Goal: Information Seeking & Learning: Understand process/instructions

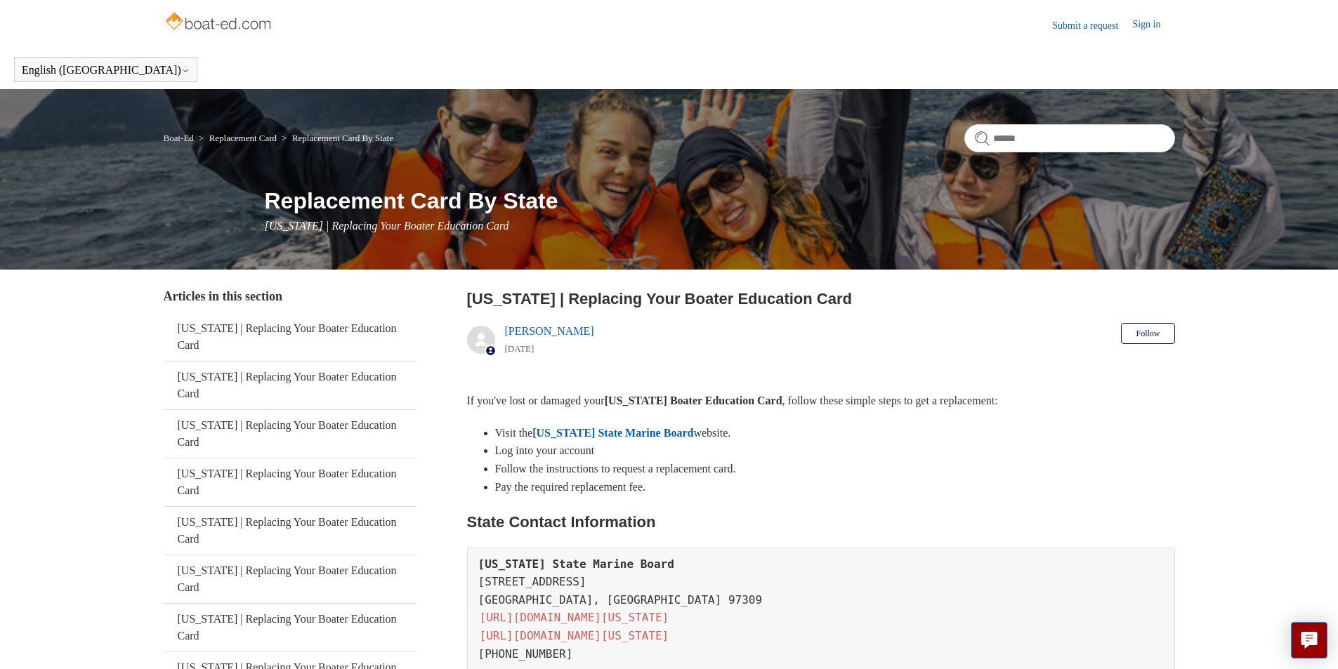
click at [1155, 24] on link "Sign in" at bounding box center [1153, 25] width 42 height 17
click at [1144, 13] on header "Submit a request Sign in" at bounding box center [669, 25] width 1011 height 50
click at [1144, 17] on link "Sign in" at bounding box center [1153, 25] width 42 height 17
click at [1137, 22] on link "Sign in" at bounding box center [1153, 25] width 42 height 17
click at [1133, 27] on span "[PERSON_NAME]" at bounding box center [1118, 24] width 89 height 12
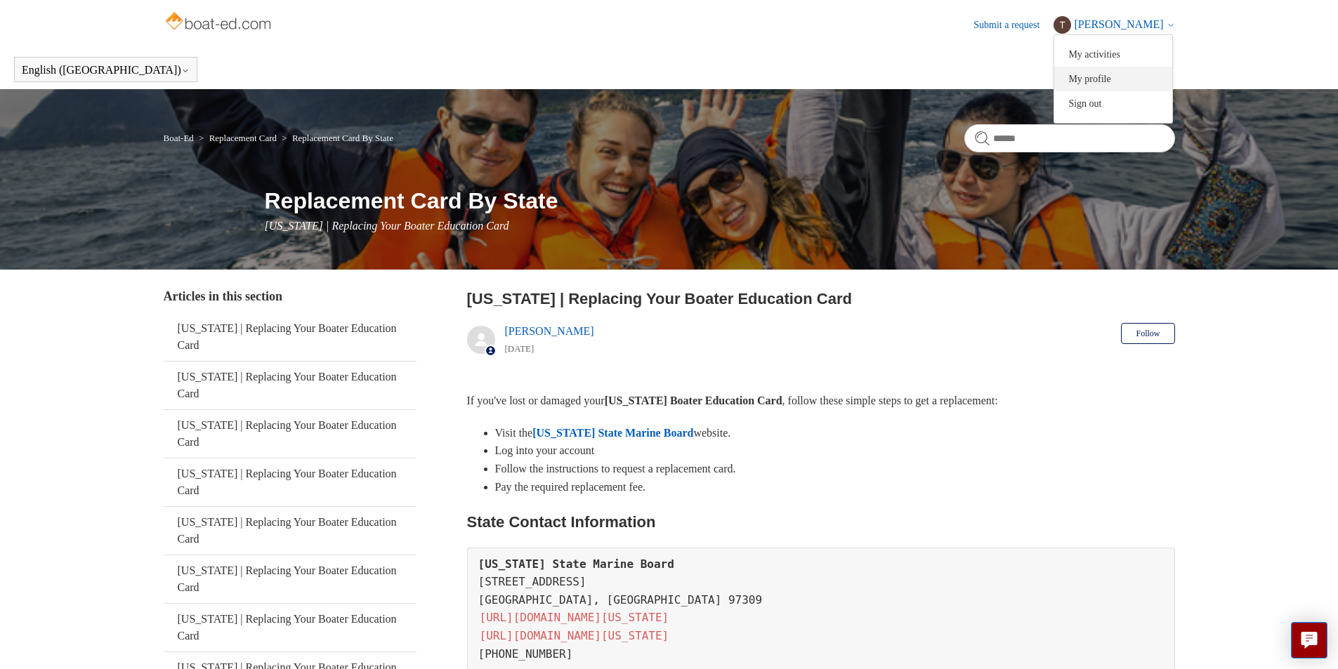
click at [1120, 78] on link "My profile" at bounding box center [1113, 79] width 118 height 25
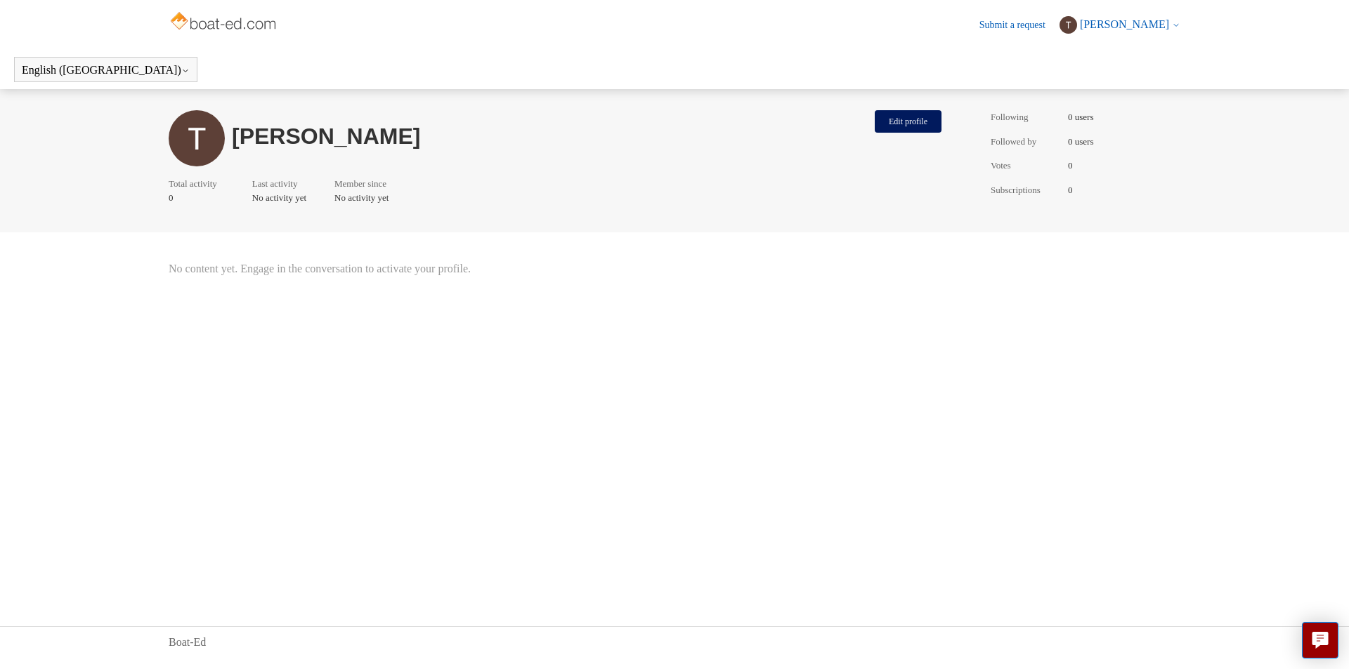
click at [1030, 131] on ul "Following 0 users Followed by 0 users Votes 0 Subscriptions 0" at bounding box center [1085, 160] width 190 height 101
click at [319, 215] on header "[PERSON_NAME] Edit profile Total activity 0 Last activity No activity yet Membe…" at bounding box center [674, 160] width 1349 height 143
click at [105, 80] on header "English ([GEOGRAPHIC_DATA]) Español [DEMOGRAPHIC_DATA]" at bounding box center [674, 69] width 1349 height 39
click at [181, 70] on icon at bounding box center [185, 71] width 8 height 8
click at [539, 224] on header "Tyler Howarth Edit profile Total activity 0 Last activity No activity yet Membe…" at bounding box center [674, 160] width 1349 height 143
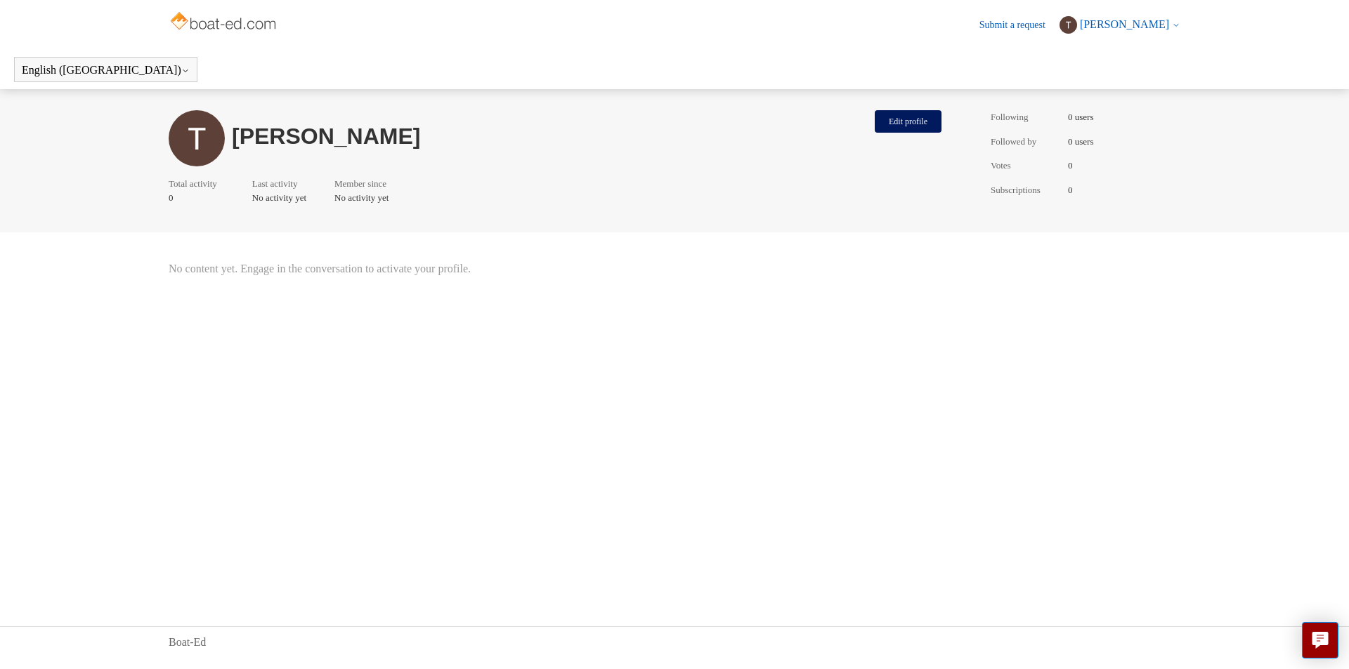
click at [1138, 20] on span "[PERSON_NAME]" at bounding box center [1124, 24] width 89 height 12
click at [1130, 55] on link "My activities" at bounding box center [1119, 54] width 118 height 25
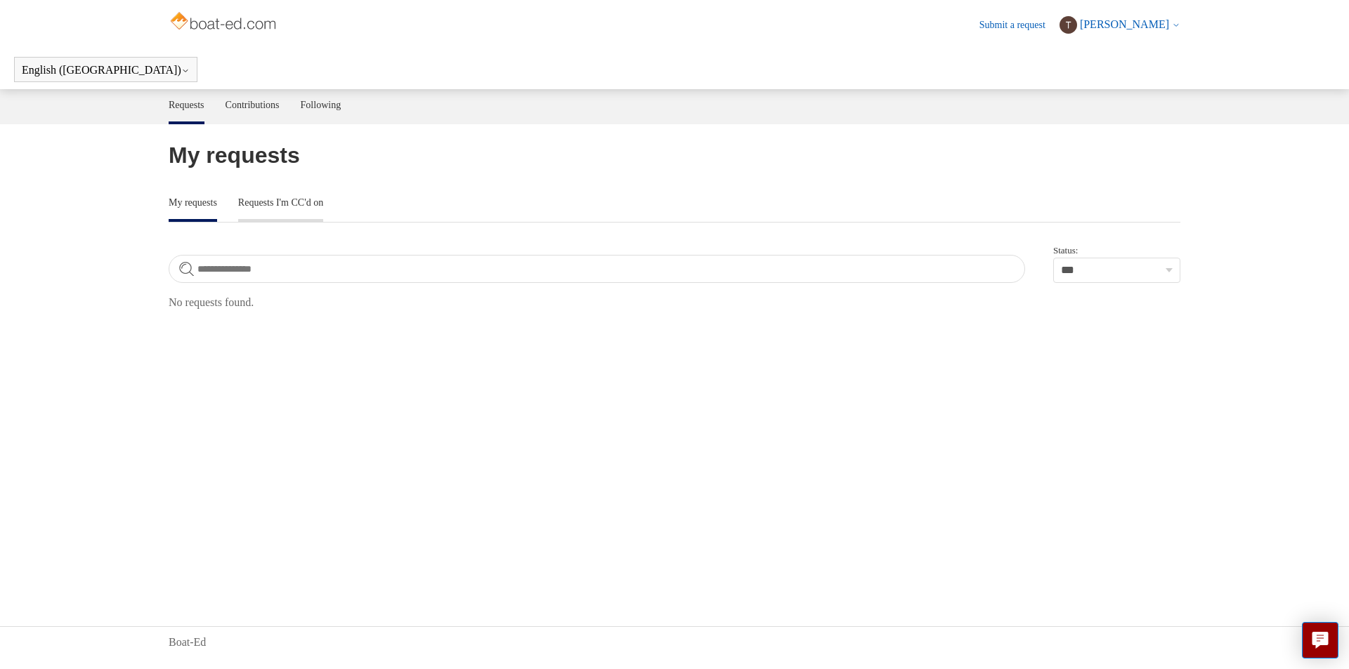
click at [289, 204] on link "Requests I'm CC'd on" at bounding box center [280, 201] width 85 height 29
click at [271, 103] on link "Contributions" at bounding box center [252, 103] width 54 height 29
click at [341, 112] on link "Following" at bounding box center [321, 103] width 41 height 29
click at [212, 197] on button "Show all" at bounding box center [193, 196] width 48 height 13
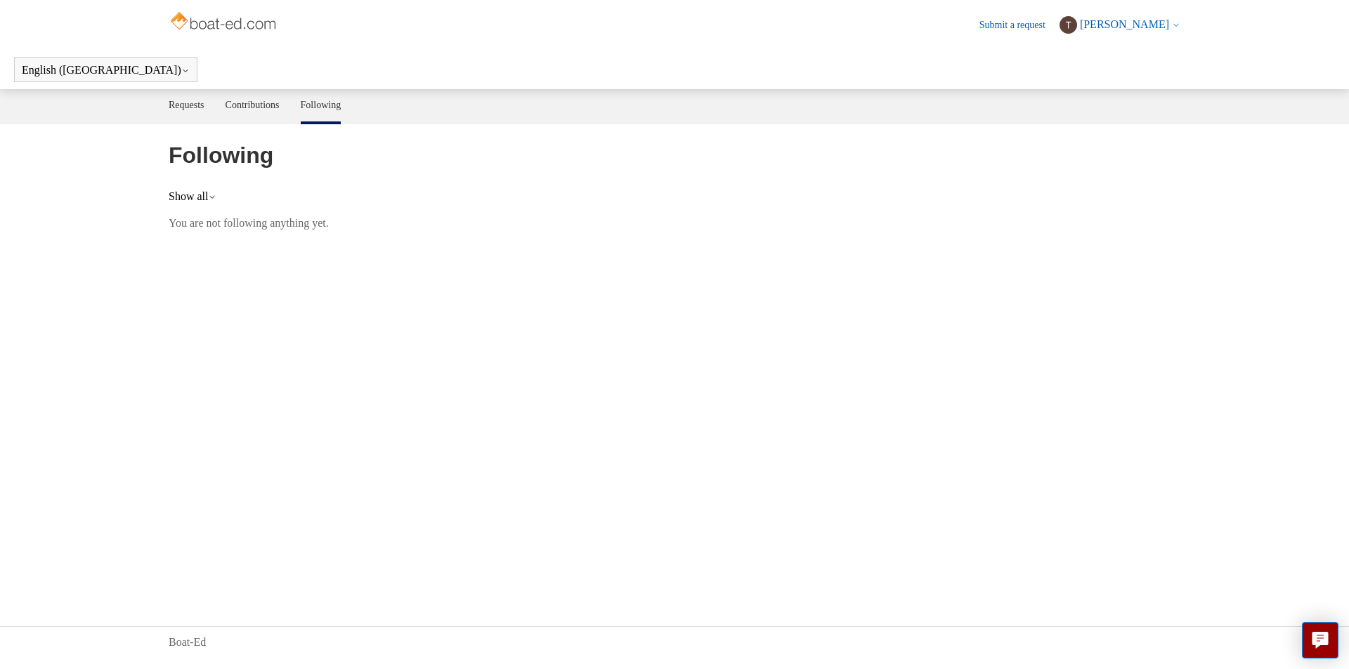
click at [197, 74] on header "English ([GEOGRAPHIC_DATA]) Español [DEMOGRAPHIC_DATA]" at bounding box center [674, 69] width 1349 height 39
click at [185, 99] on link "Requests" at bounding box center [187, 103] width 36 height 29
click at [176, 641] on link "Boat-Ed" at bounding box center [187, 642] width 37 height 17
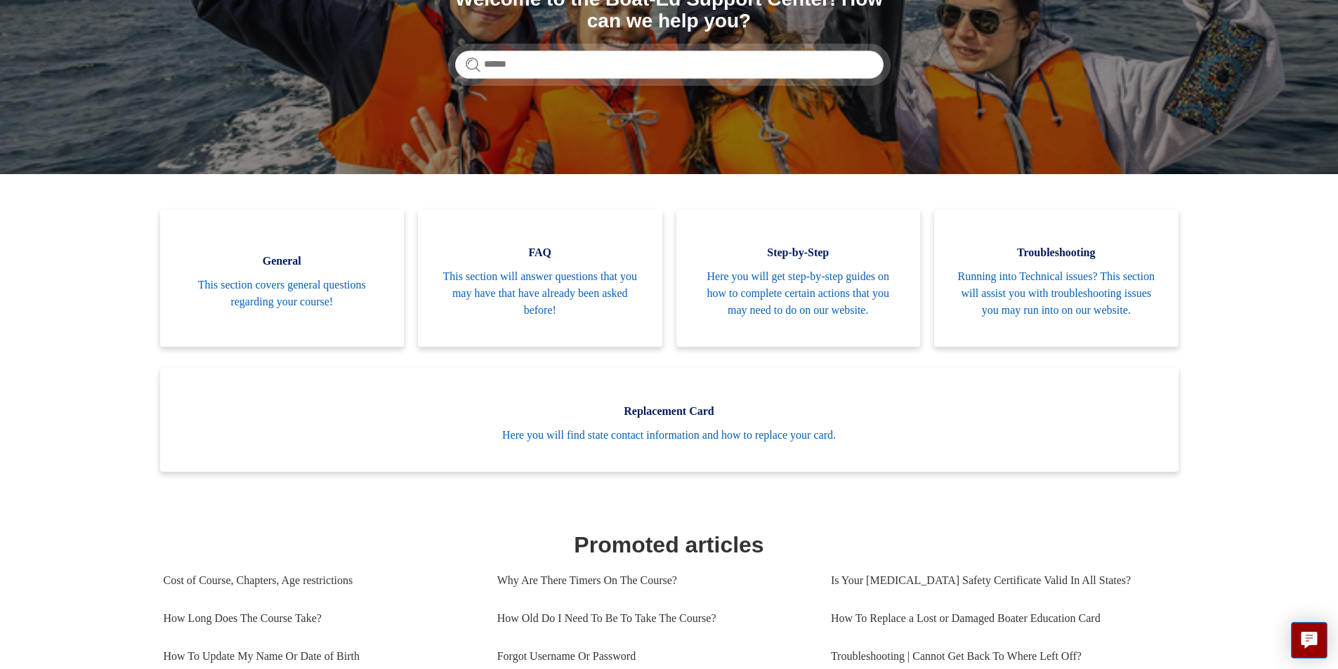
scroll to position [211, 0]
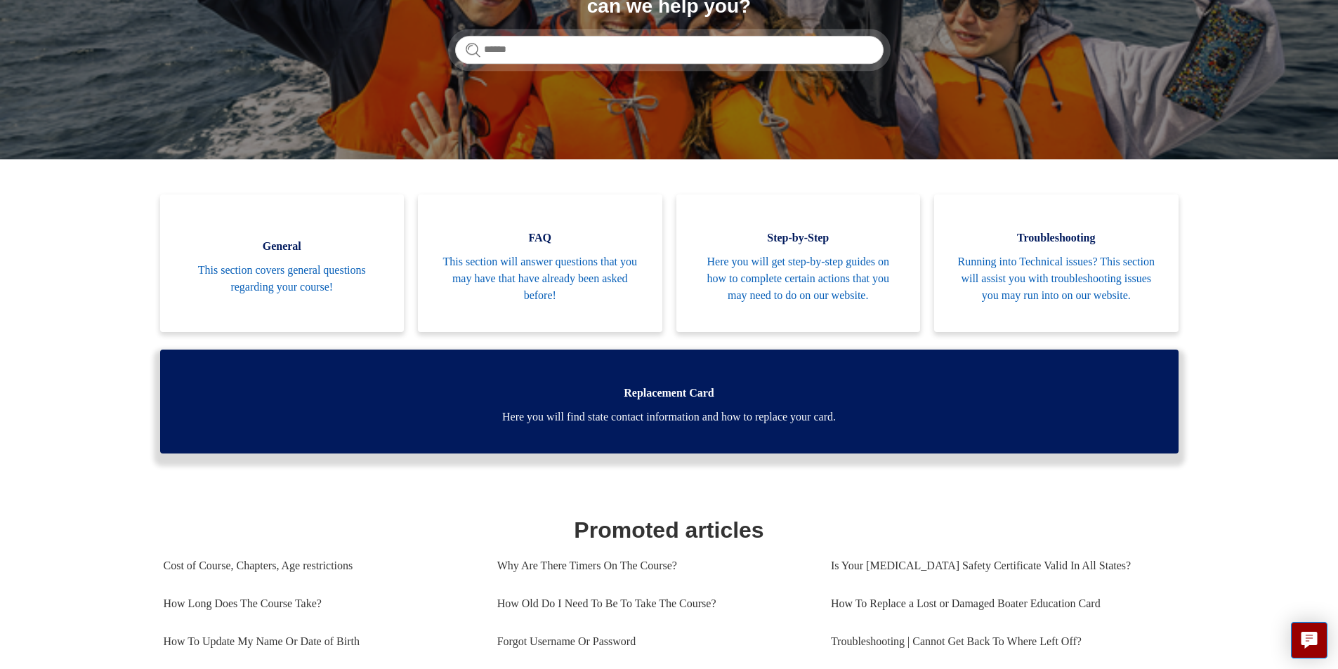
click at [644, 402] on span "Replacement Card" at bounding box center [669, 393] width 976 height 17
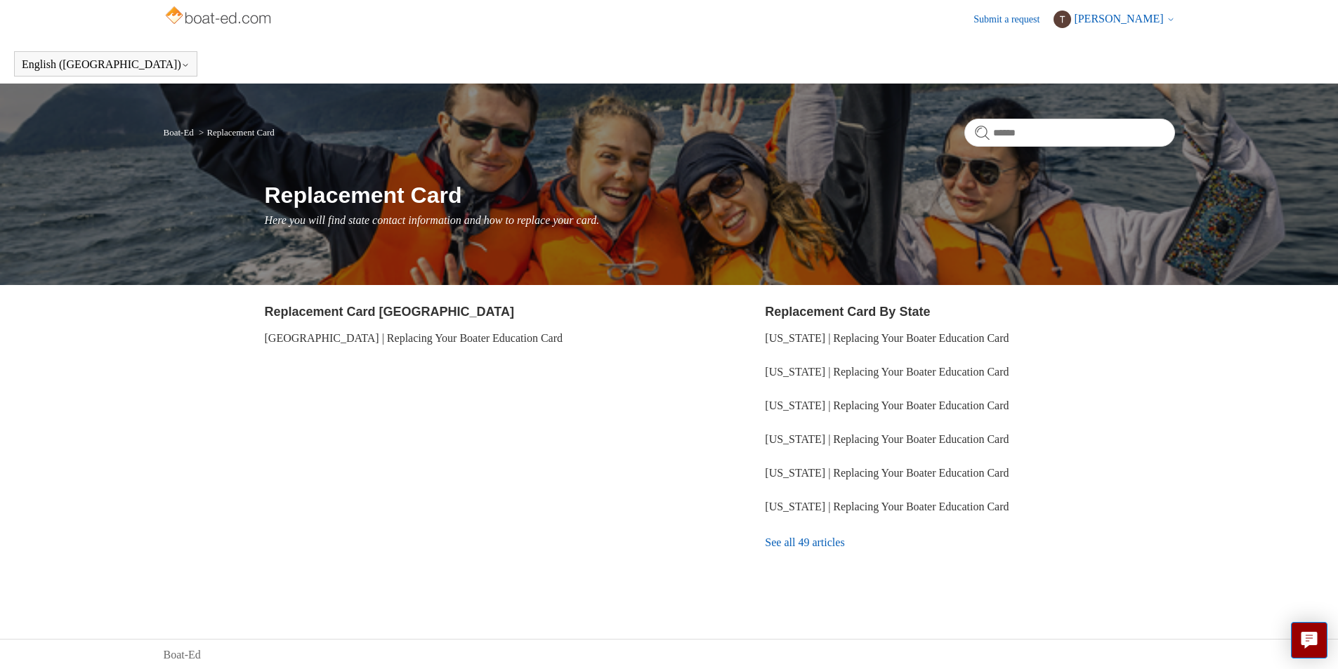
scroll to position [7, 0]
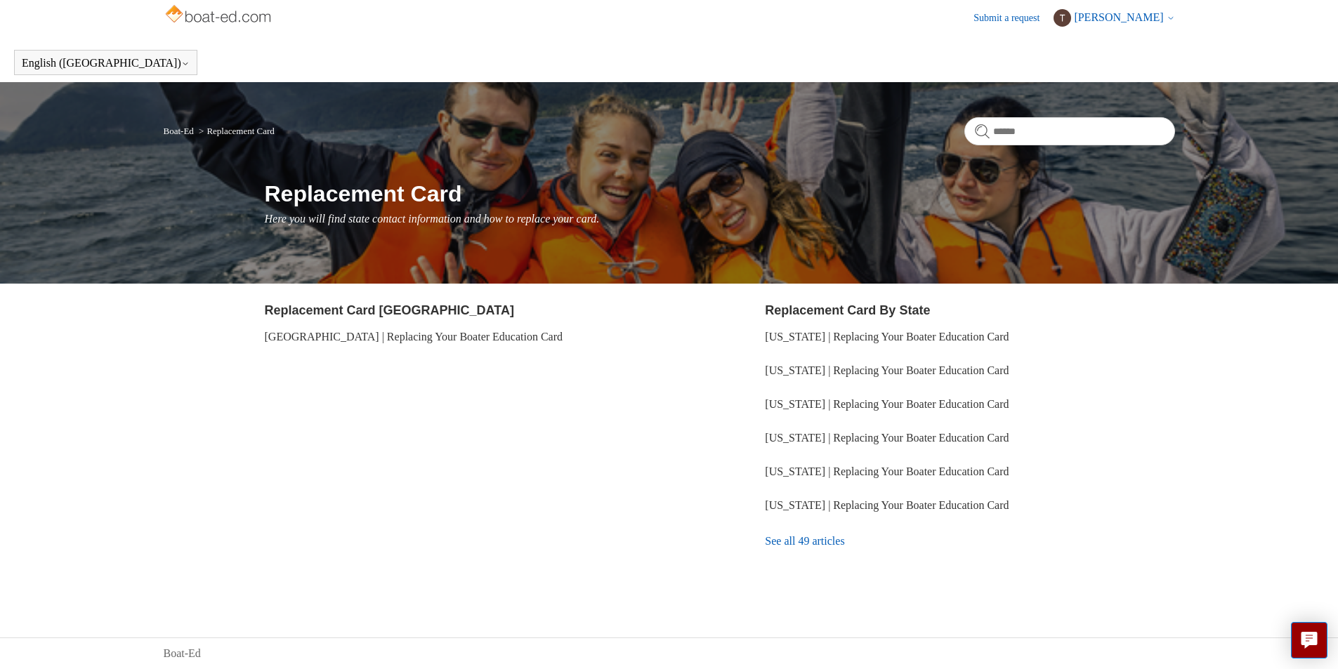
click at [800, 539] on link "See all 49 articles" at bounding box center [969, 542] width 409 height 38
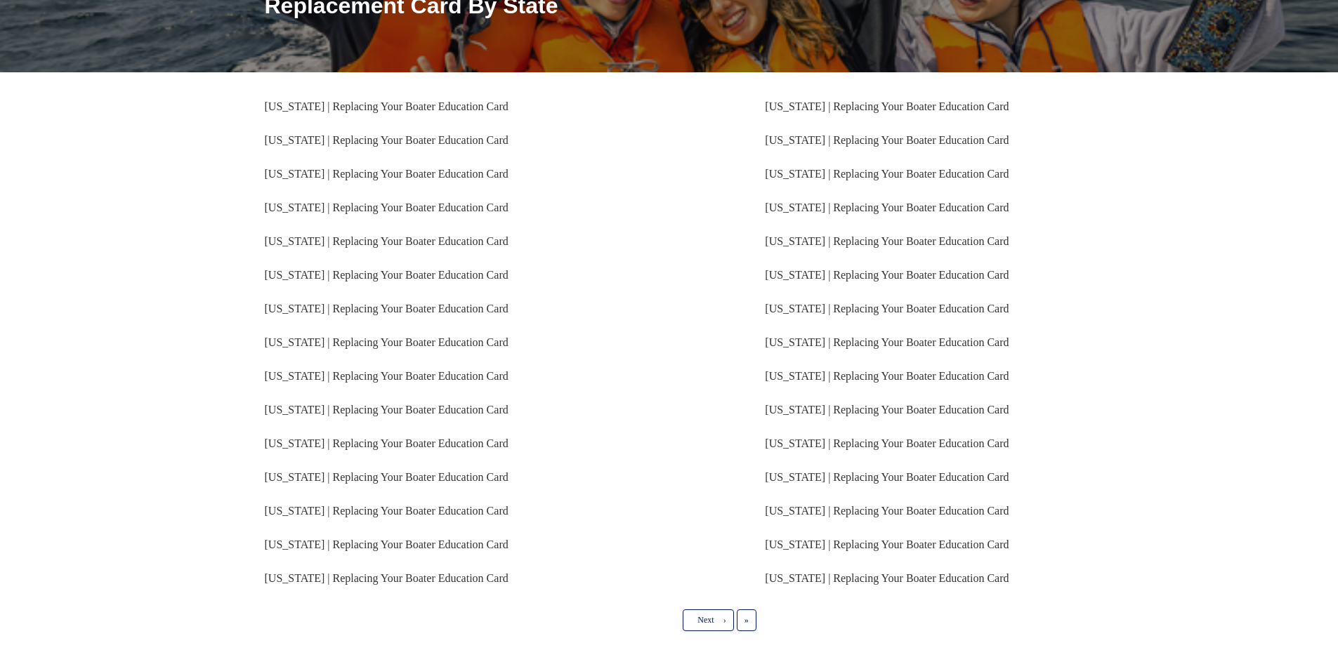
scroll to position [211, 0]
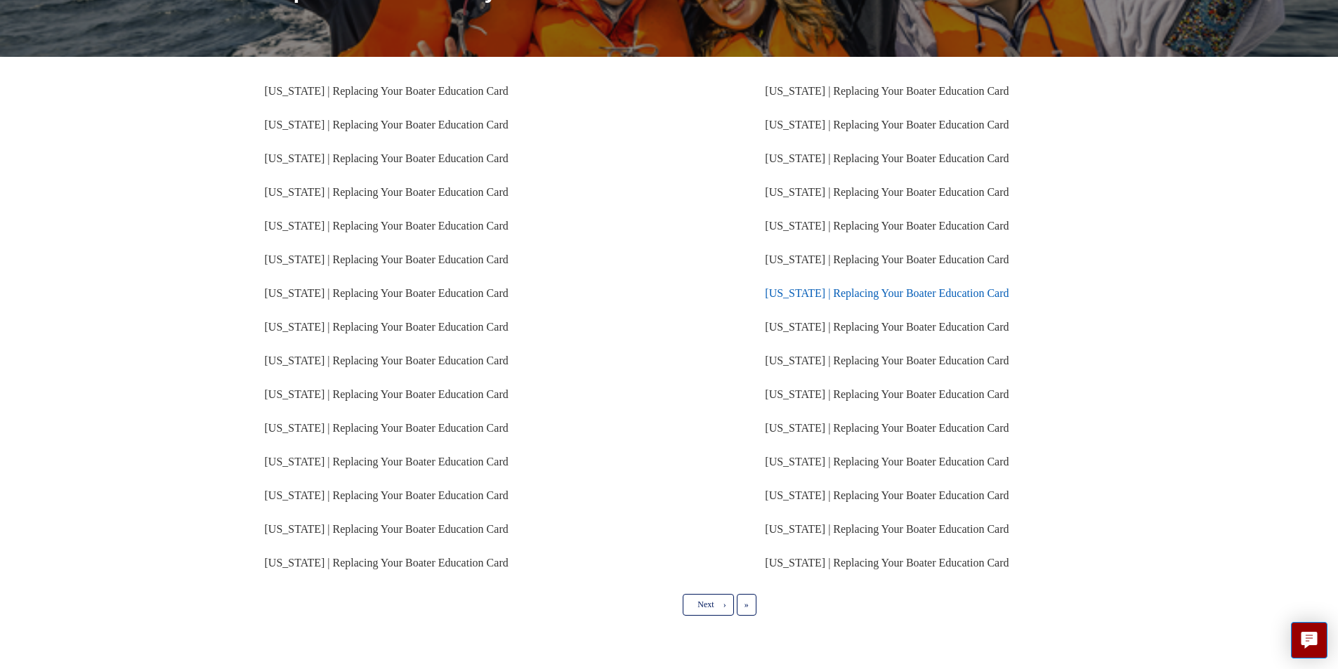
click at [780, 289] on link "[US_STATE] | Replacing Your Boater Education Card" at bounding box center [887, 293] width 244 height 12
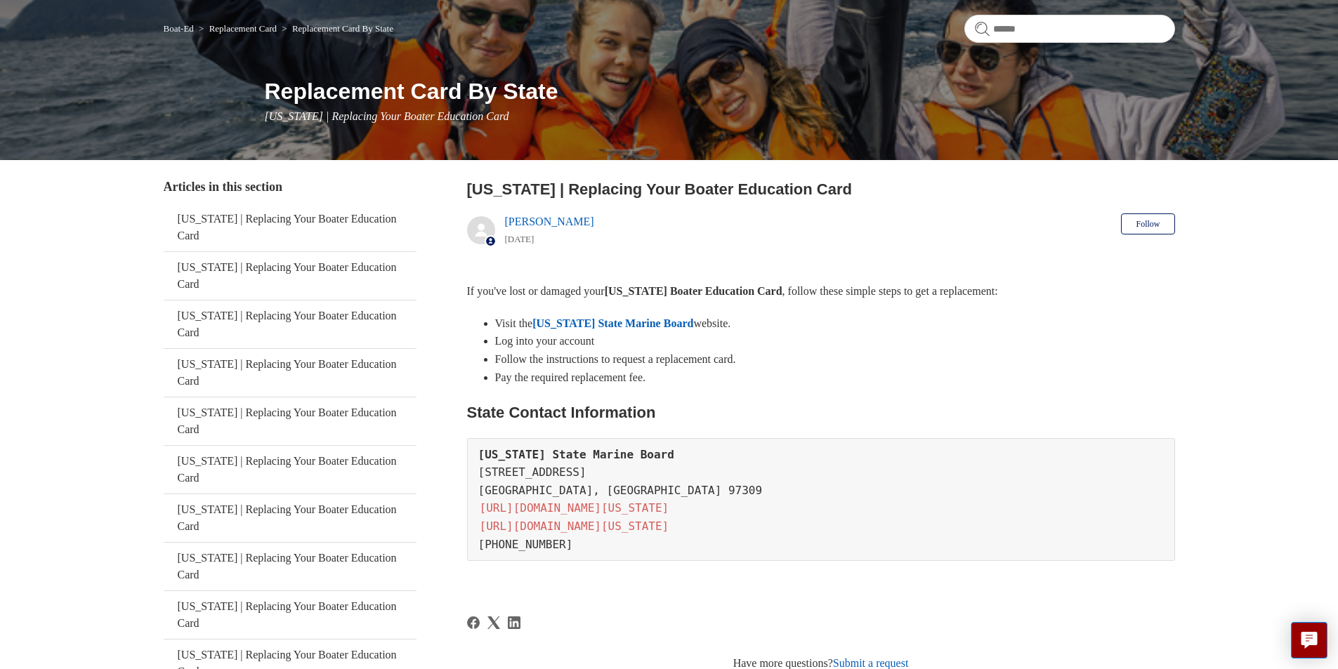
scroll to position [140, 0]
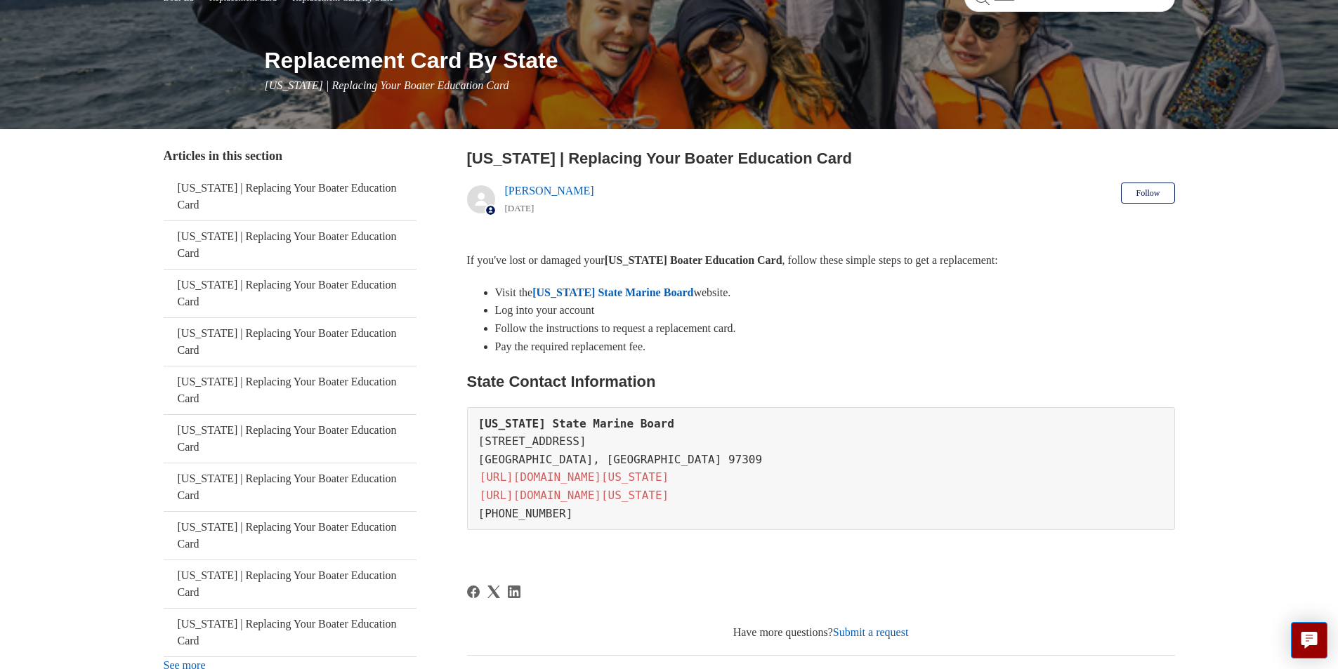
click at [596, 291] on link "[US_STATE] State Marine Board" at bounding box center [612, 293] width 161 height 12
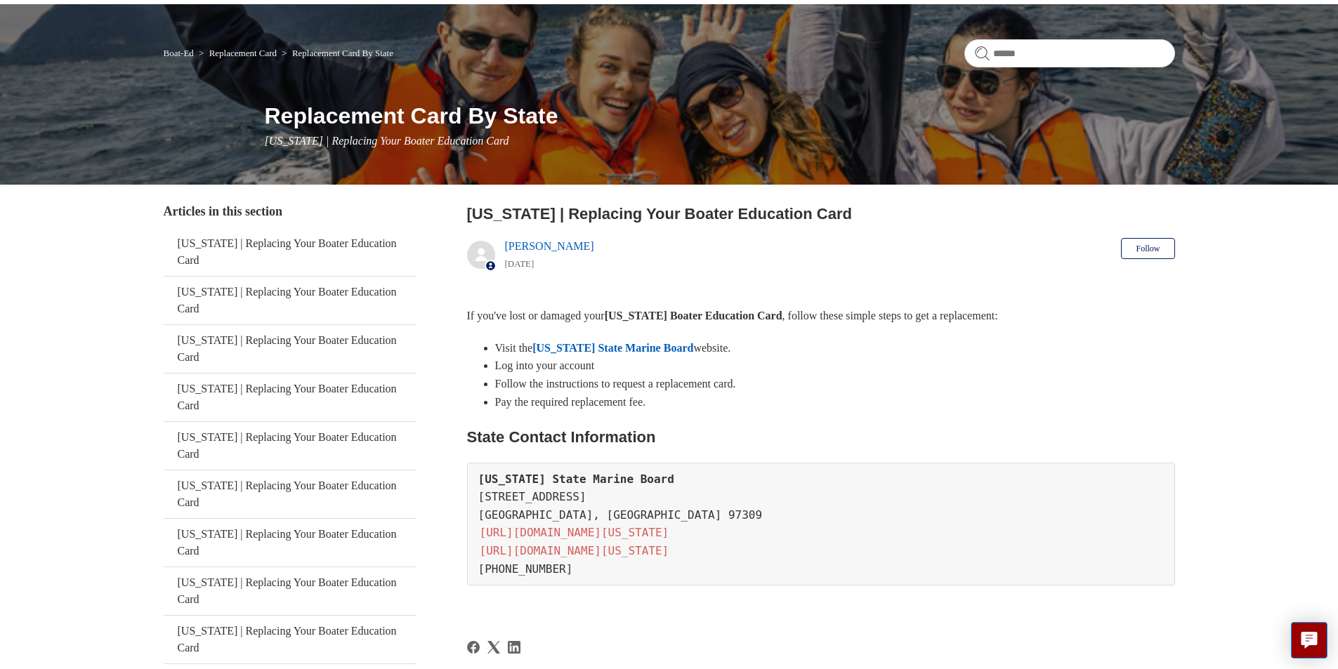
scroll to position [0, 0]
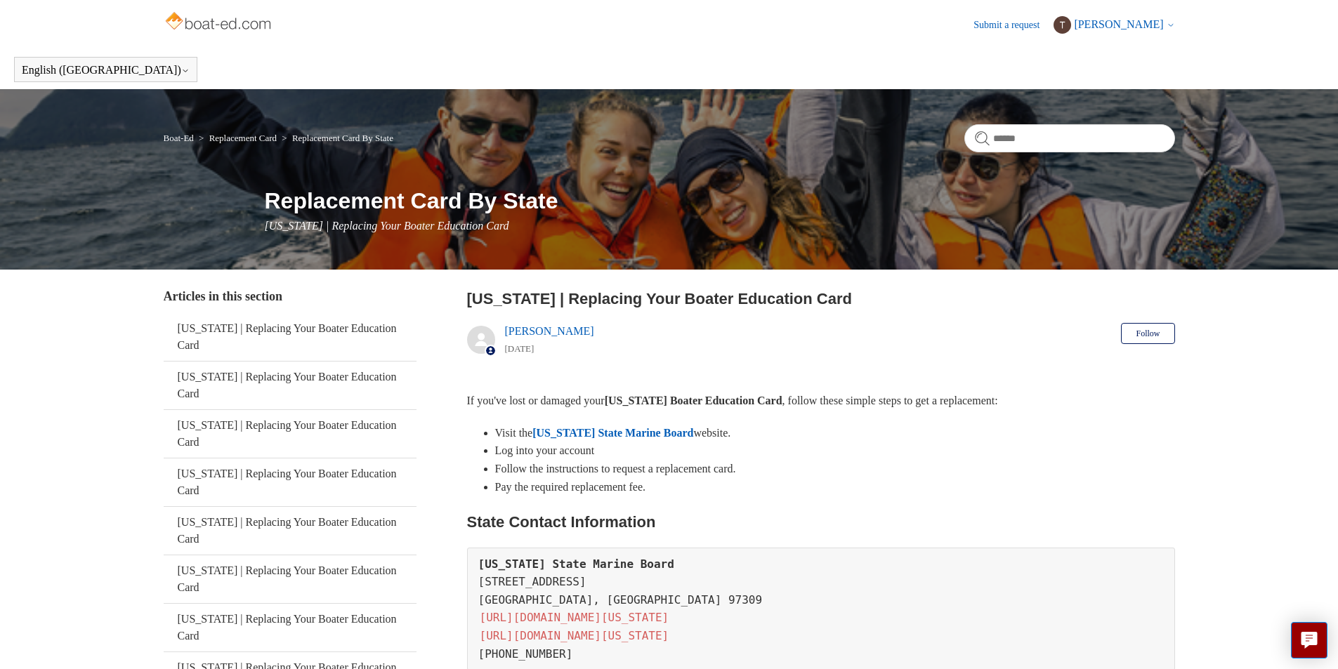
click at [1120, 34] on header "Submit a request Tyler Howarth My activities My profile Sign out" at bounding box center [669, 25] width 1011 height 50
click at [1122, 27] on span "Tyler Howarth" at bounding box center [1118, 24] width 89 height 12
click at [1097, 105] on link "Sign out" at bounding box center [1113, 103] width 118 height 25
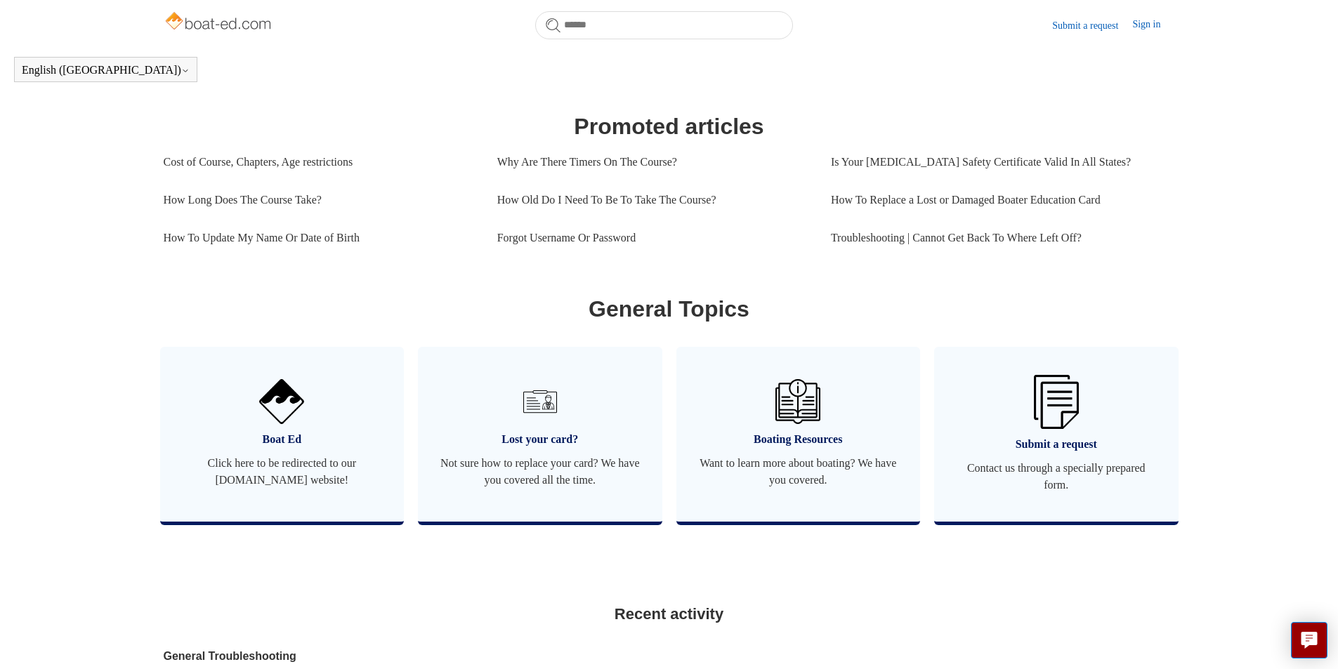
scroll to position [593, 0]
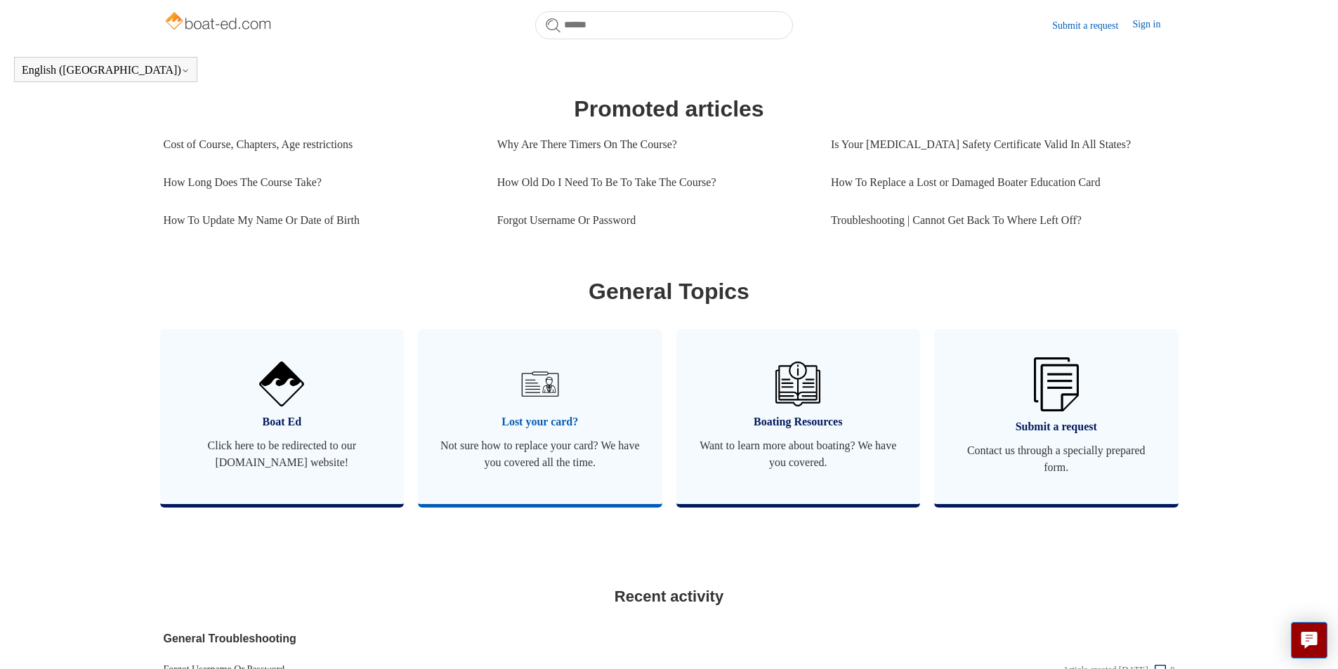
click at [536, 392] on img at bounding box center [540, 384] width 49 height 49
